Goal: Task Accomplishment & Management: Manage account settings

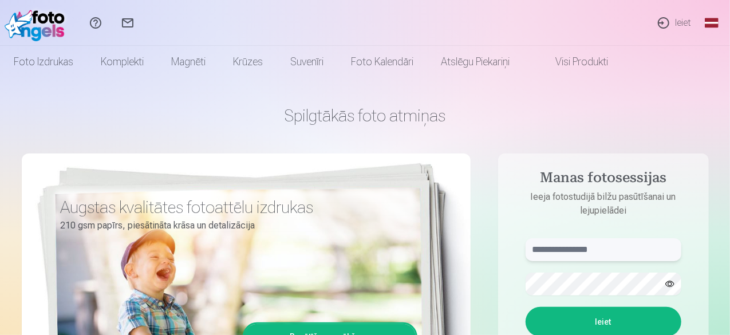
click at [550, 252] on input "text" at bounding box center [603, 249] width 156 height 23
type input "**********"
click at [635, 318] on button "Ieiet" at bounding box center [603, 322] width 156 height 30
